Goal: Check status

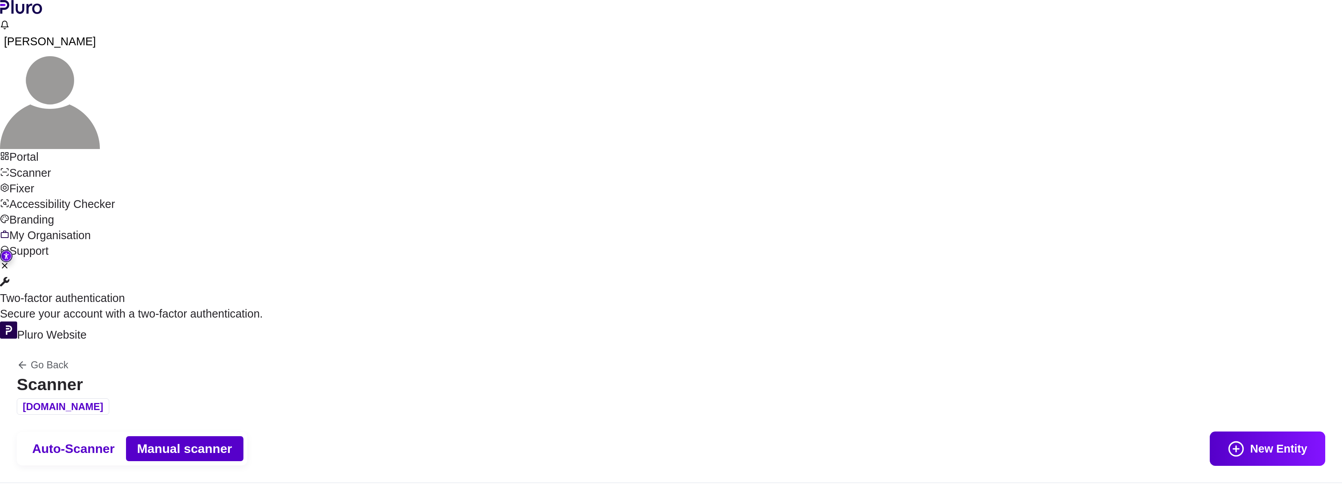
scroll to position [131, 0]
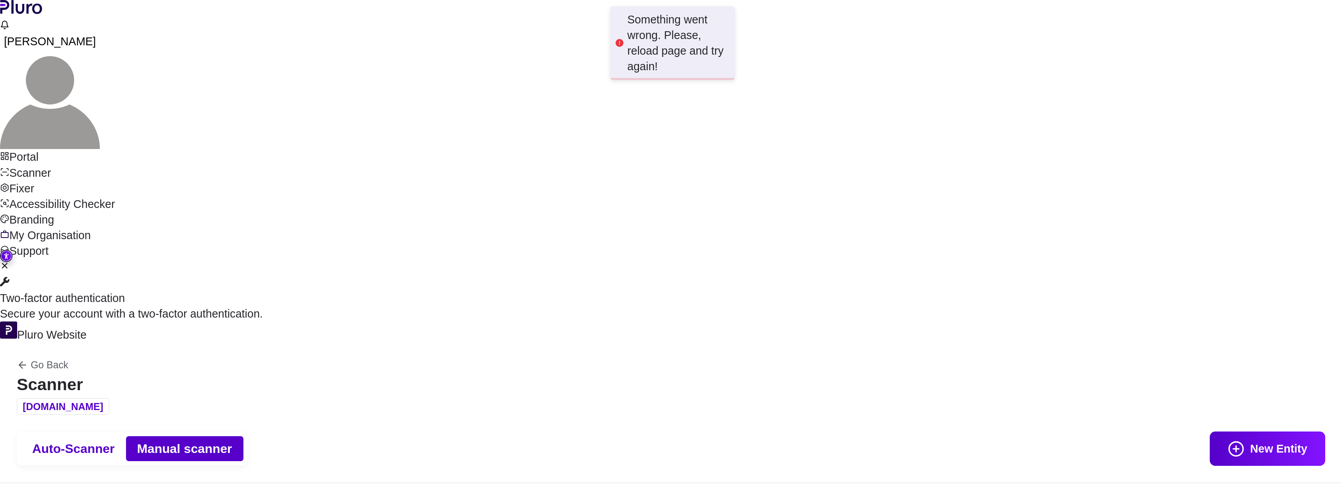
click at [701, 53] on div "Something went wrong. Please, reload page and try again!" at bounding box center [678, 43] width 102 height 63
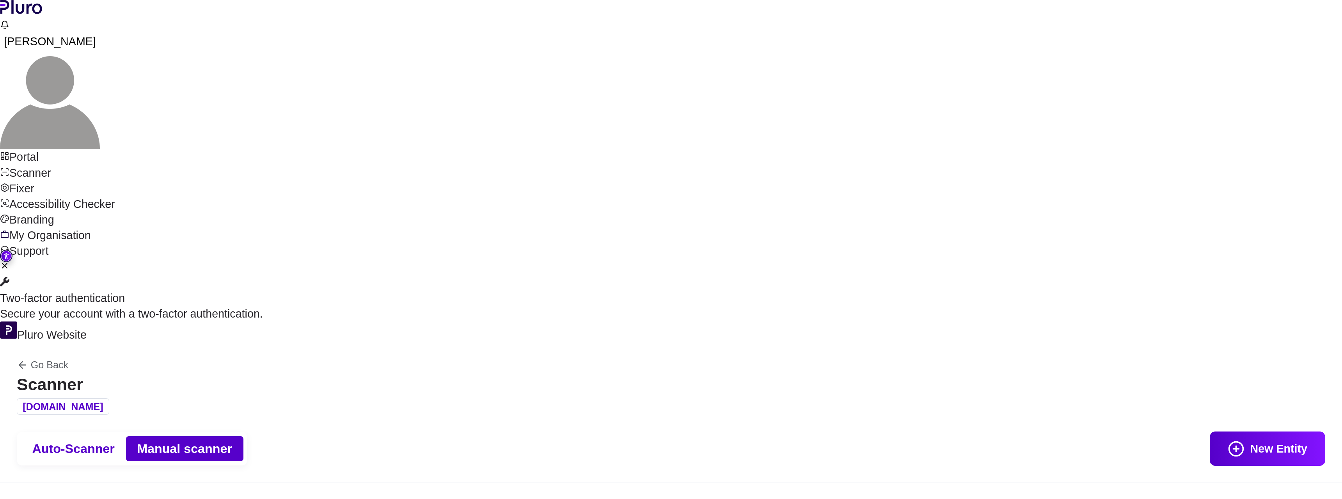
click at [64, 165] on link "Scanner" at bounding box center [671, 173] width 1342 height 16
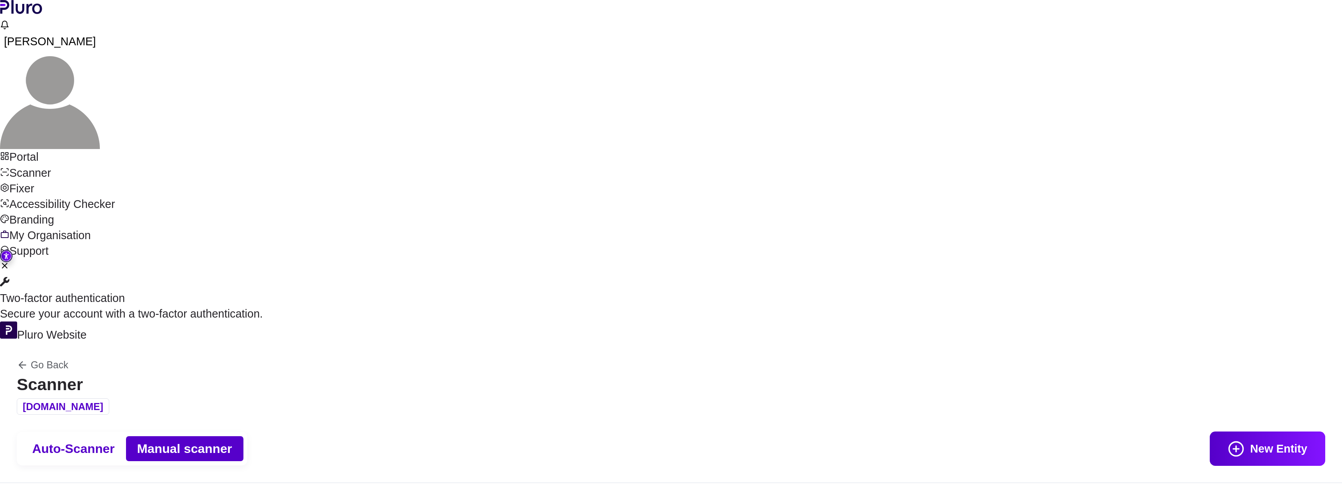
scroll to position [131, 0]
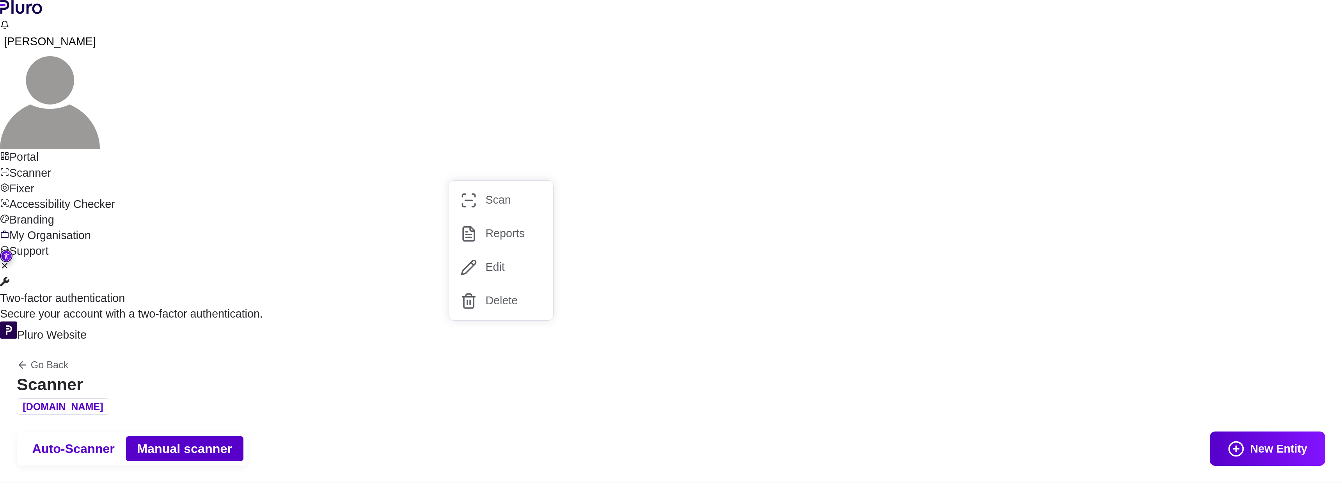
click at [485, 233] on button "Reports" at bounding box center [501, 234] width 104 height 34
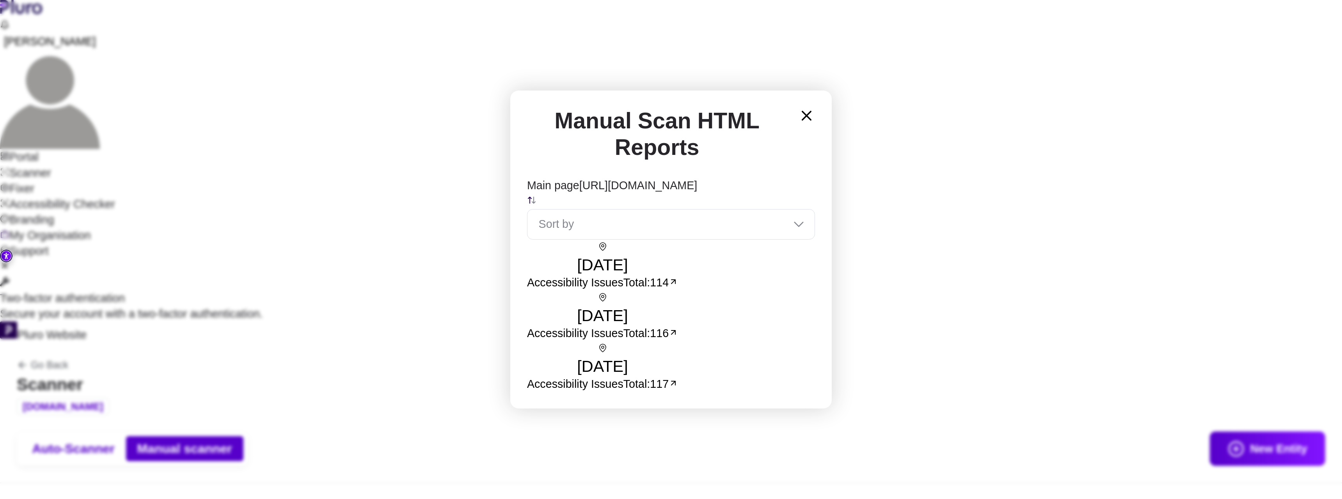
click at [675, 280] on icon "Open report, date: 19.05.2025, total errors: 114" at bounding box center [673, 282] width 4 height 4
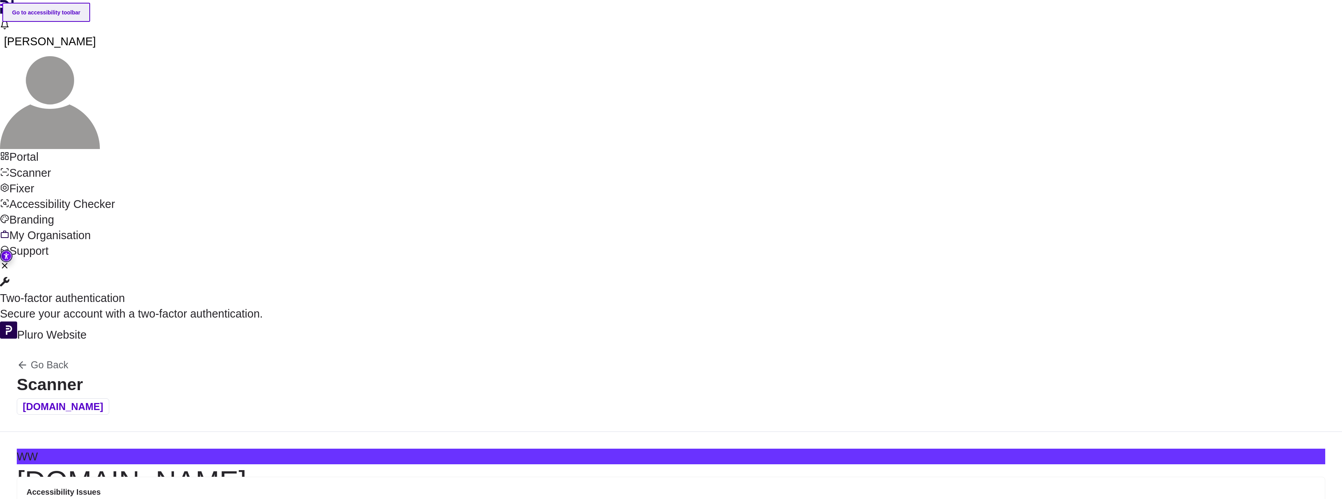
click at [46, 14] on link "Go to accessibility toolbar" at bounding box center [46, 12] width 88 height 19
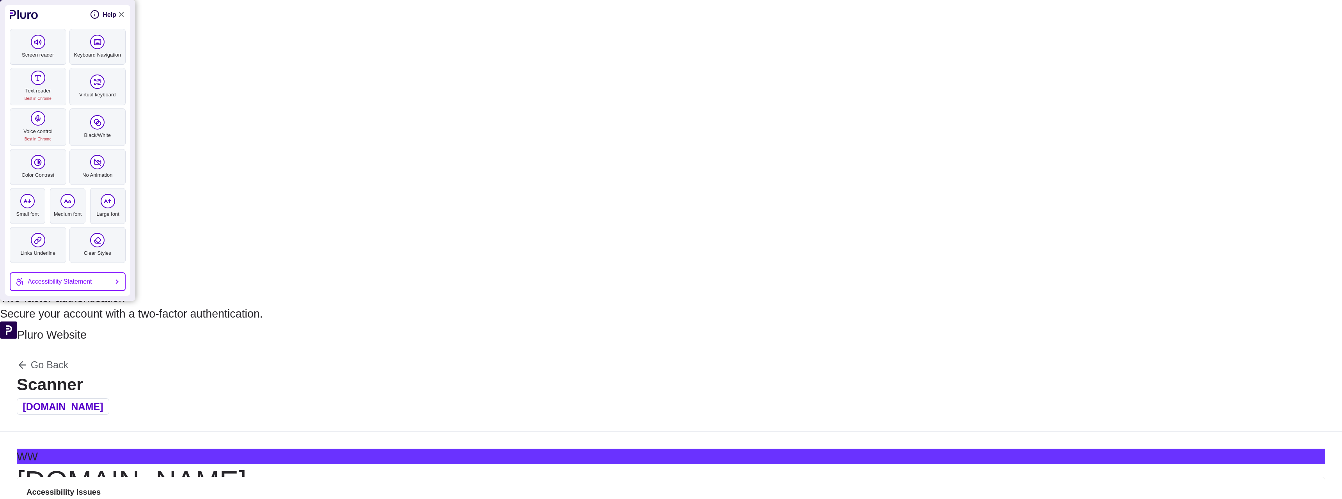
click at [123, 12] on link "Close Accessibility Tool" at bounding box center [120, 14] width 9 height 9
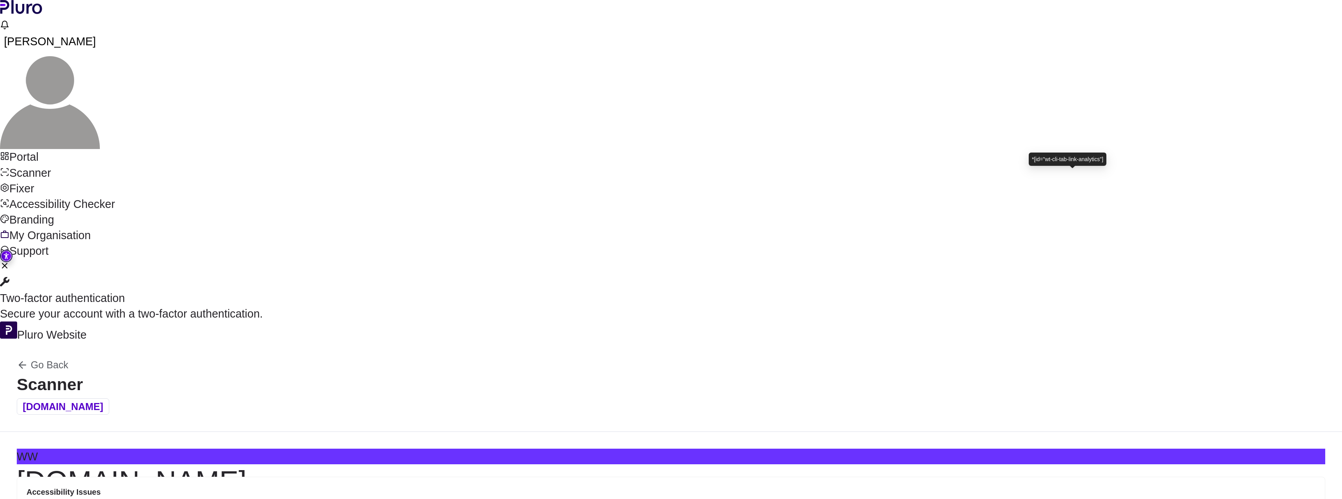
scroll to position [343, 0]
click at [346, 499] on div "Scanned on [DATE]" at bounding box center [671, 507] width 1308 height 16
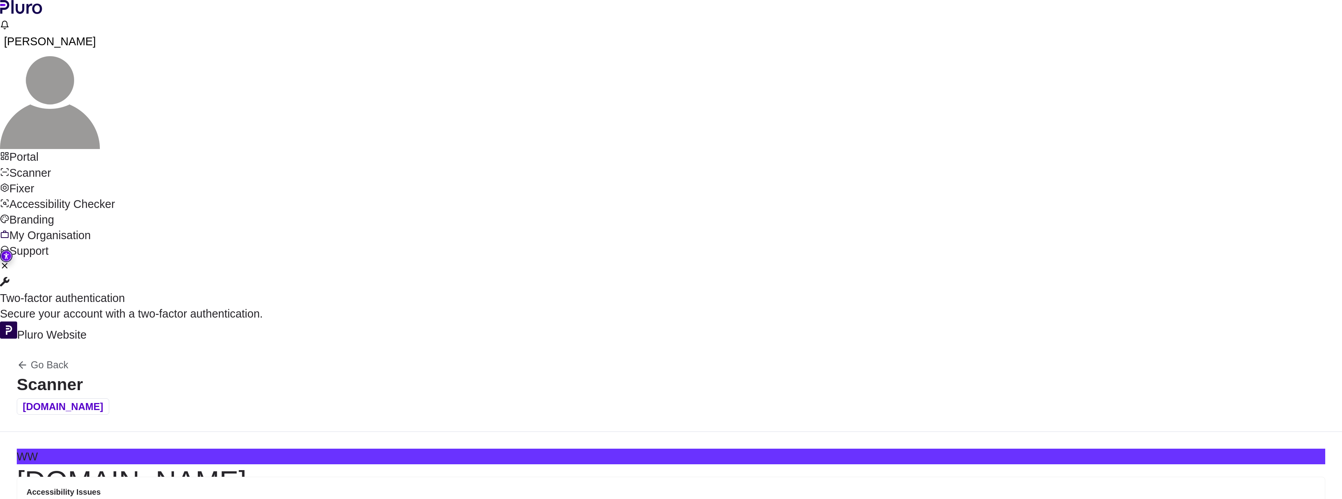
click at [346, 499] on div "Scanned on [DATE]" at bounding box center [671, 507] width 1308 height 16
